Goal: Task Accomplishment & Management: Use online tool/utility

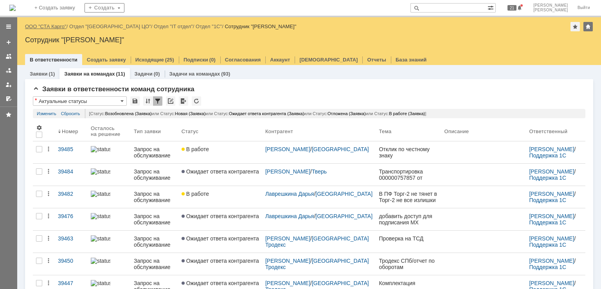
click at [50, 29] on link "ООО "СТА Карго"" at bounding box center [45, 26] width 41 height 6
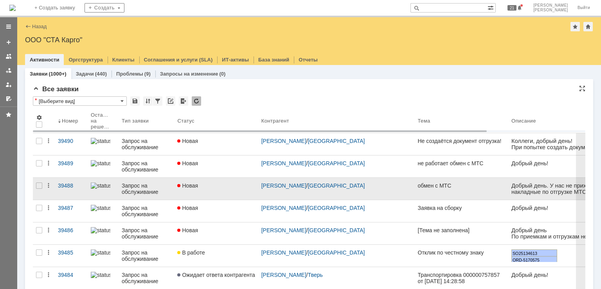
click at [226, 182] on div "Новая" at bounding box center [215, 185] width 77 height 6
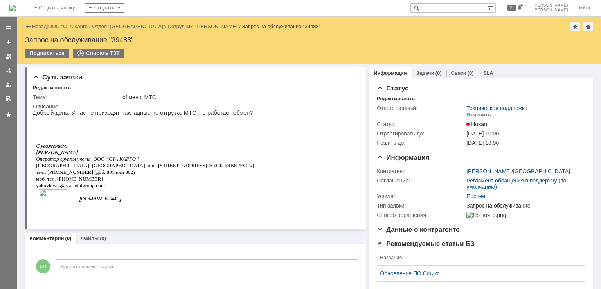
click at [61, 26] on link "ООО "СТА Карго"" at bounding box center [68, 26] width 41 height 6
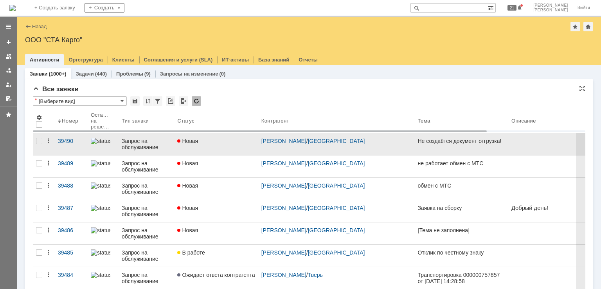
click at [219, 144] on link "Новая" at bounding box center [216, 144] width 84 height 22
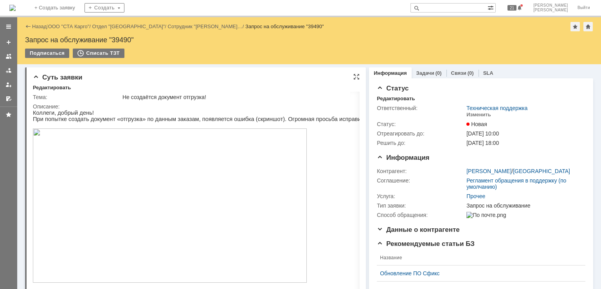
click at [357, 74] on div "Суть заявки Редактировать Тема: Не создаётся документ отгрузка! Описание:" at bounding box center [195, 227] width 341 height 321
click at [353, 75] on div at bounding box center [356, 77] width 6 height 6
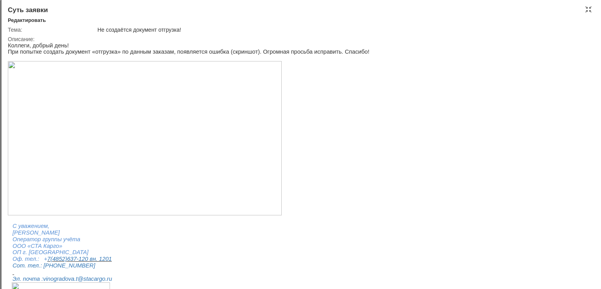
click at [164, 123] on img at bounding box center [145, 138] width 274 height 154
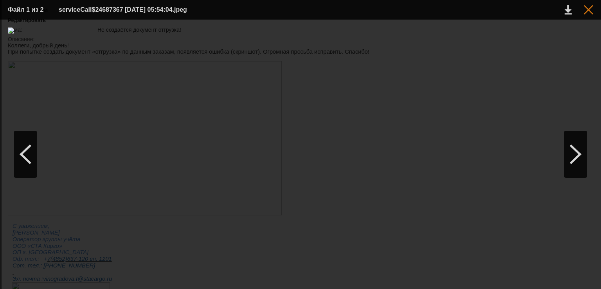
click at [586, 10] on div at bounding box center [587, 9] width 9 height 9
